Goal: Find specific page/section: Find specific page/section

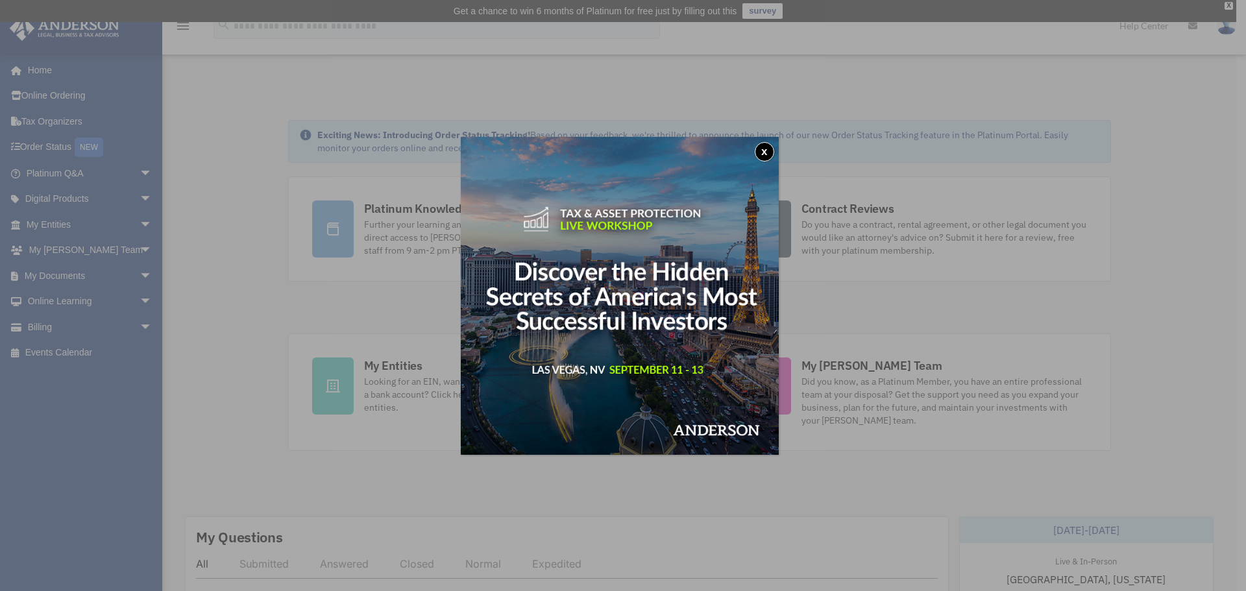
click at [766, 152] on button "x" at bounding box center [764, 151] width 19 height 19
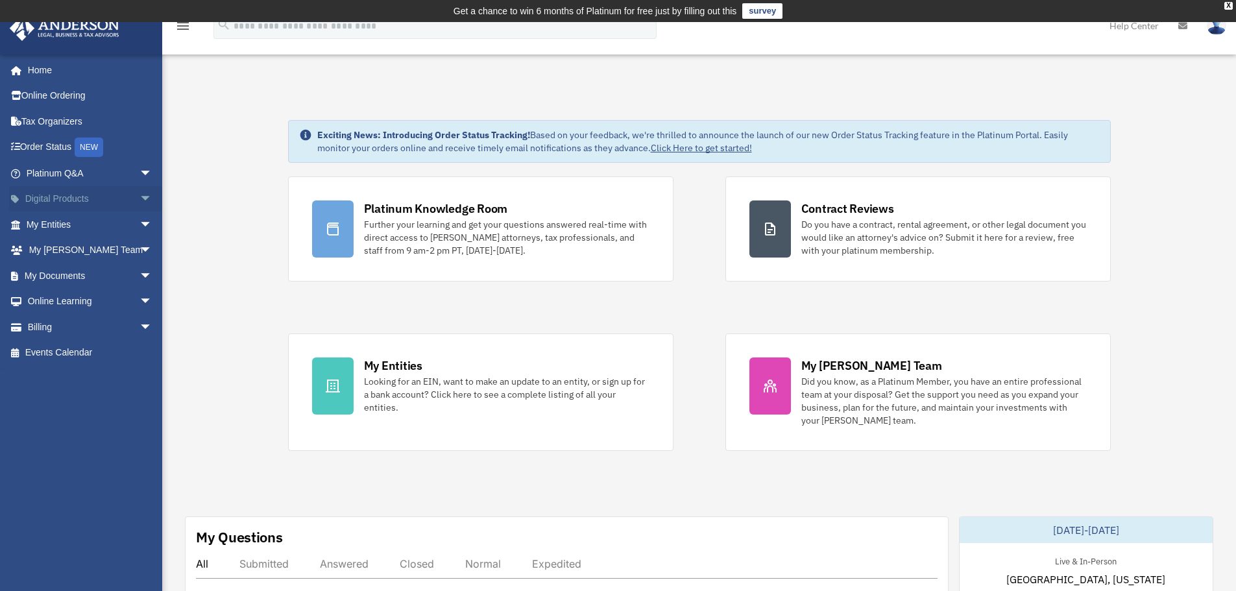
click at [140, 197] on span "arrow_drop_down" at bounding box center [153, 199] width 26 height 27
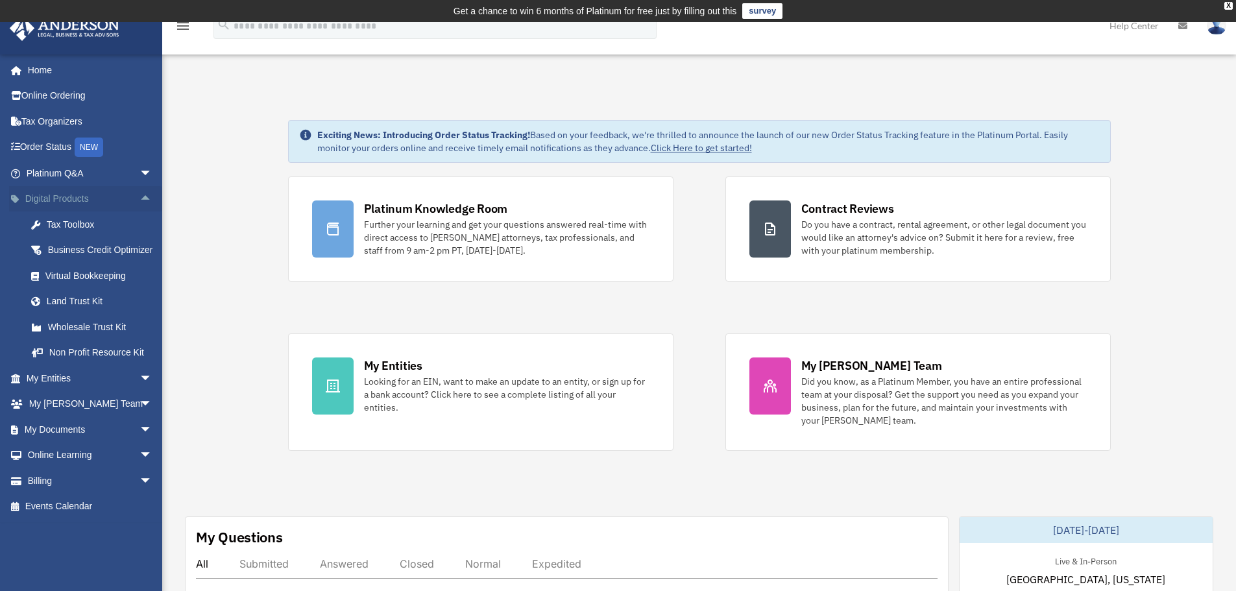
click at [140, 197] on span "arrow_drop_up" at bounding box center [153, 199] width 26 height 27
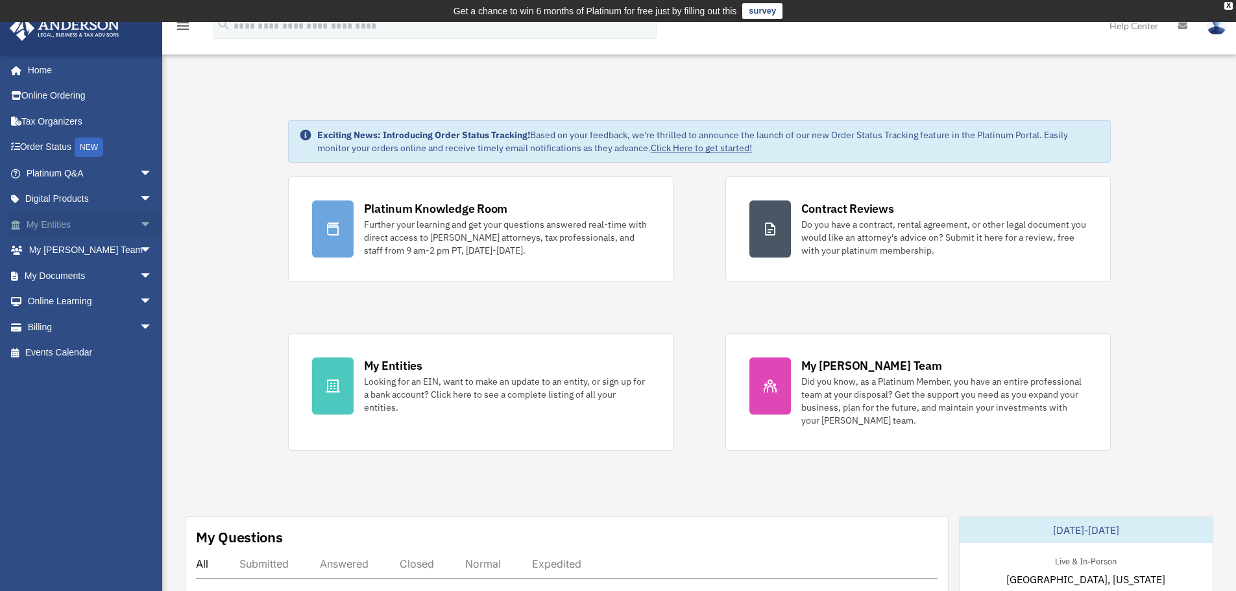
click at [140, 225] on span "arrow_drop_down" at bounding box center [153, 225] width 26 height 27
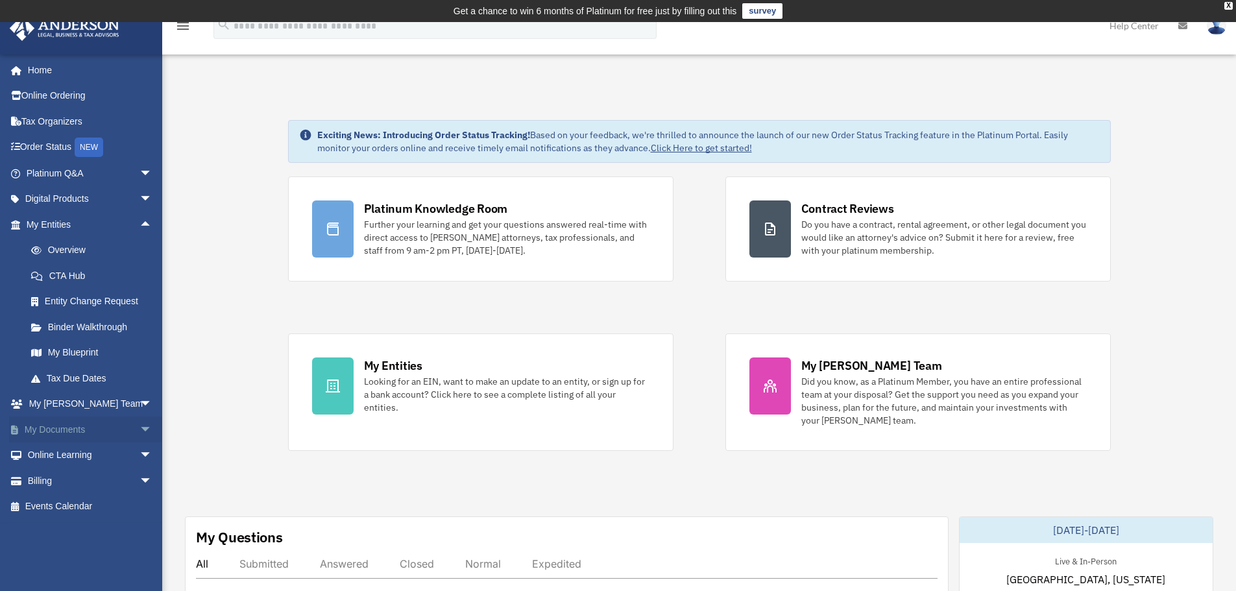
click at [140, 424] on span "arrow_drop_down" at bounding box center [153, 430] width 26 height 27
click at [49, 457] on link "Box" at bounding box center [95, 456] width 154 height 26
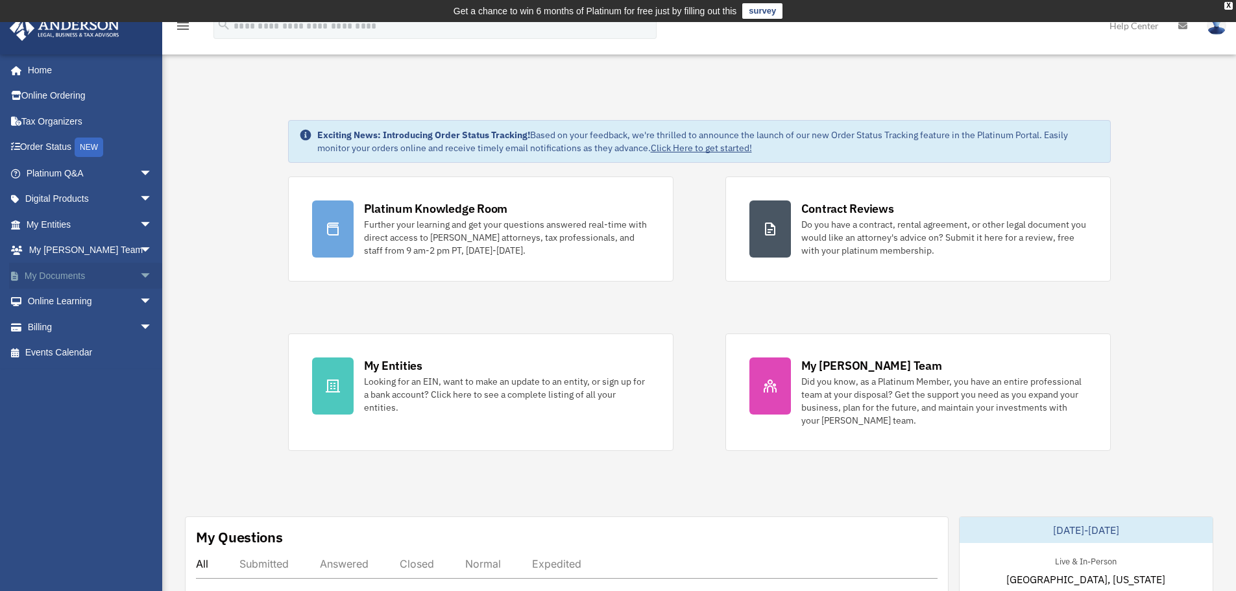
click at [141, 280] on span "arrow_drop_down" at bounding box center [153, 276] width 26 height 27
click at [46, 299] on span at bounding box center [42, 301] width 8 height 9
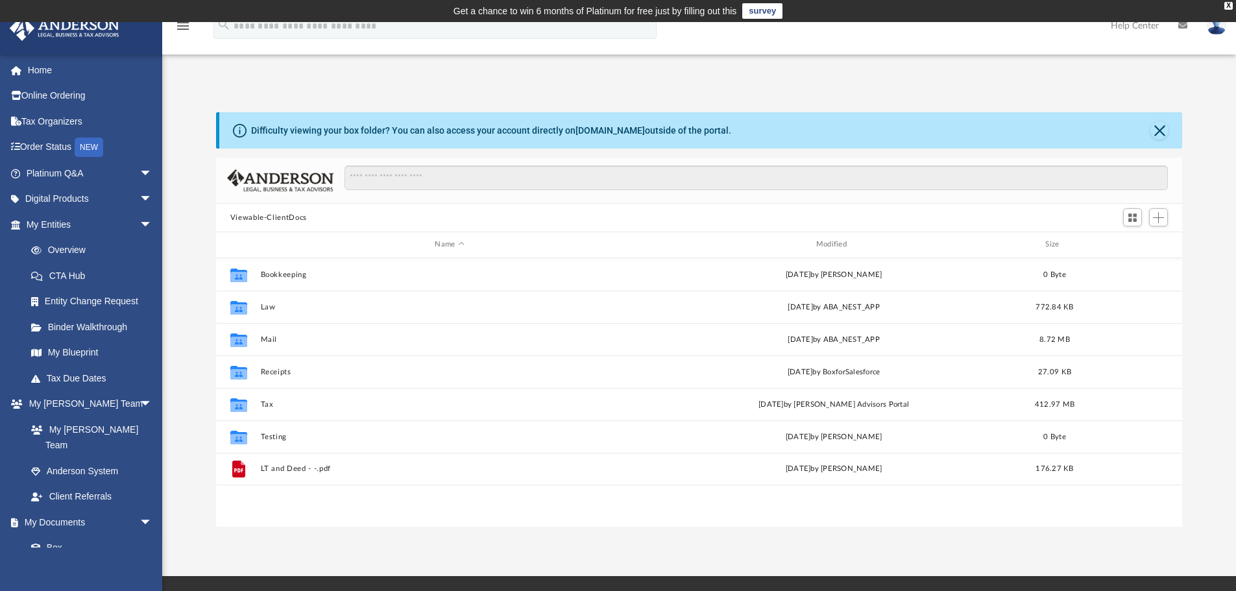
scroll to position [286, 956]
